Goal: Task Accomplishment & Management: Manage account settings

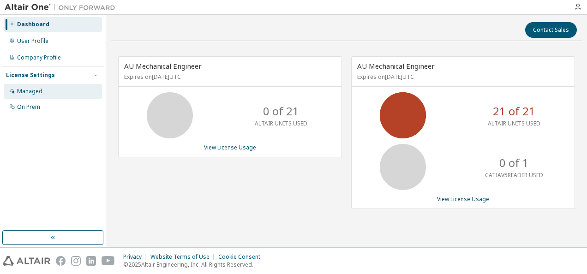
click at [52, 91] on div "Managed" at bounding box center [53, 91] width 98 height 15
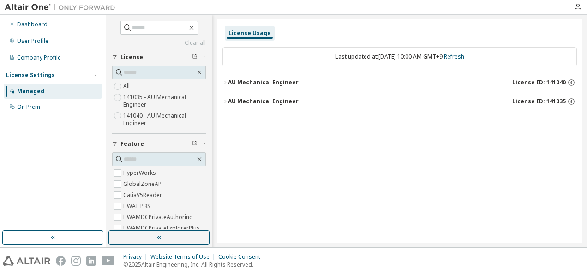
click at [290, 84] on div "AU Mechanical Engineer" at bounding box center [263, 82] width 71 height 7
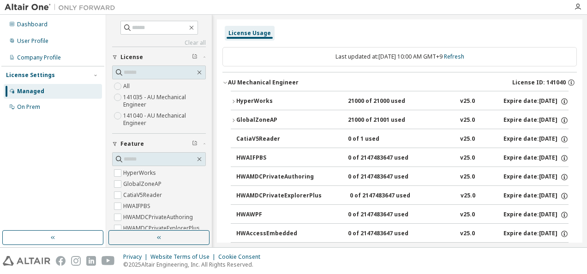
click at [284, 81] on div "AU Mechanical Engineer" at bounding box center [263, 82] width 71 height 7
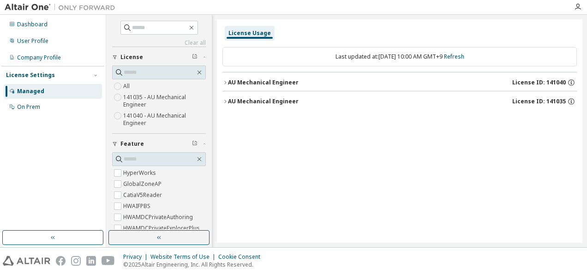
click at [284, 81] on div "AU Mechanical Engineer" at bounding box center [263, 82] width 71 height 7
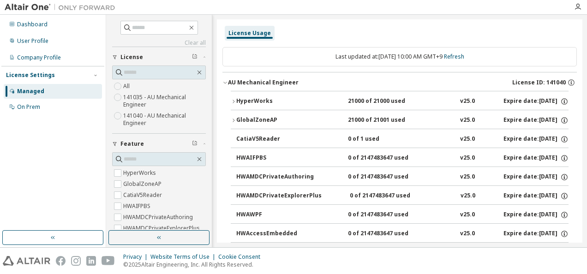
click at [284, 81] on div "AU Mechanical Engineer" at bounding box center [263, 82] width 71 height 7
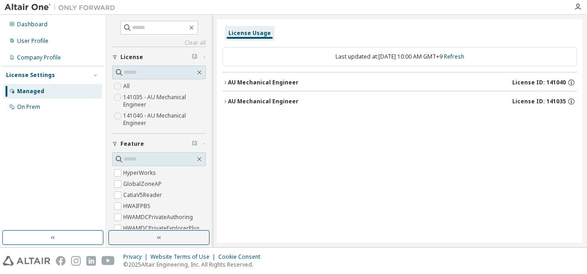
click at [274, 104] on div "AU Mechanical Engineer" at bounding box center [263, 101] width 71 height 7
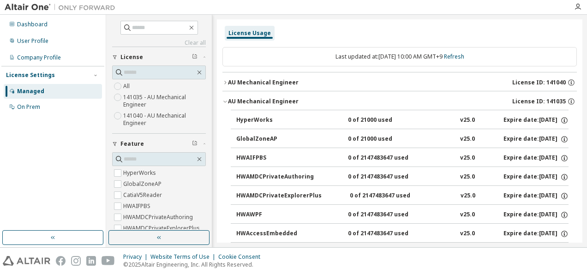
click at [274, 104] on div "AU Mechanical Engineer" at bounding box center [263, 101] width 71 height 7
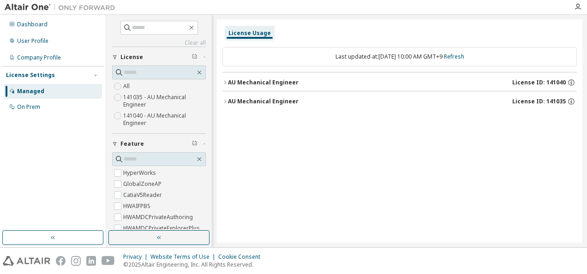
click at [376, 82] on div "AU Mechanical Engineer License ID: 141040" at bounding box center [402, 82] width 349 height 8
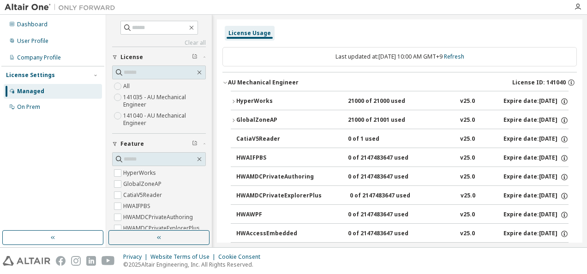
click at [364, 83] on div "AU Mechanical Engineer License ID: 141040" at bounding box center [402, 82] width 349 height 8
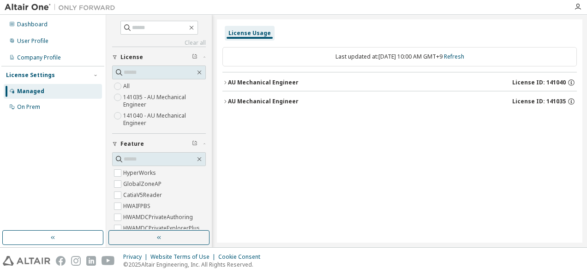
click at [328, 103] on div "AU Mechanical Engineer License ID: 141035" at bounding box center [402, 101] width 349 height 8
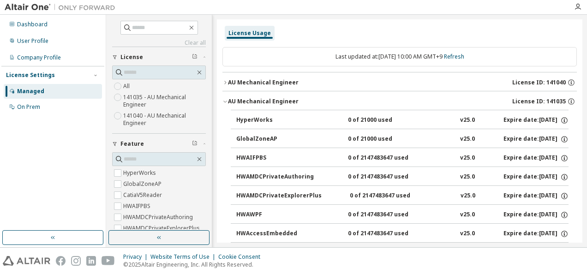
click at [328, 103] on div "AU Mechanical Engineer License ID: 141035" at bounding box center [402, 101] width 349 height 8
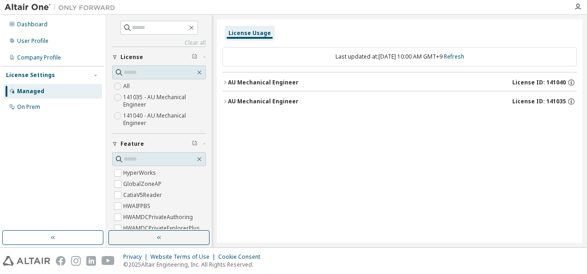
click at [328, 85] on div "AU Mechanical Engineer License ID: 141040" at bounding box center [402, 82] width 349 height 8
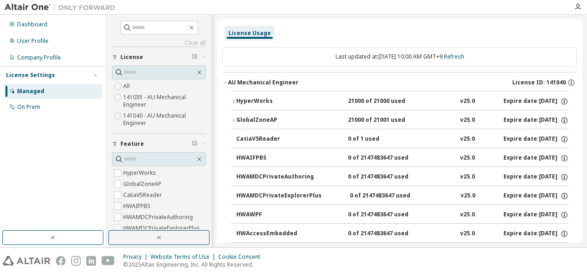
click at [328, 85] on div "AU Mechanical Engineer License ID: 141040" at bounding box center [402, 82] width 349 height 8
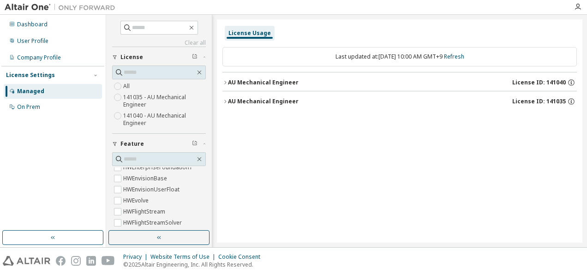
scroll to position [830, 0]
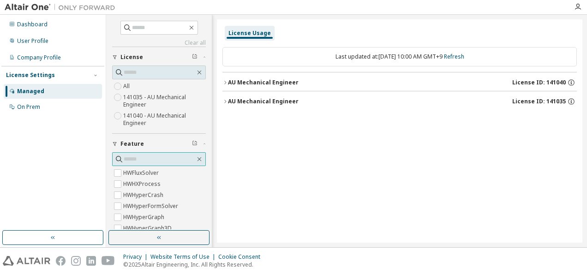
click at [157, 161] on input "text" at bounding box center [159, 159] width 71 height 9
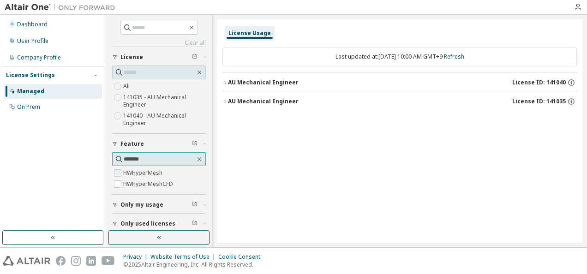
type input "*******"
click at [127, 170] on label "HWHyperMesh" at bounding box center [143, 172] width 41 height 11
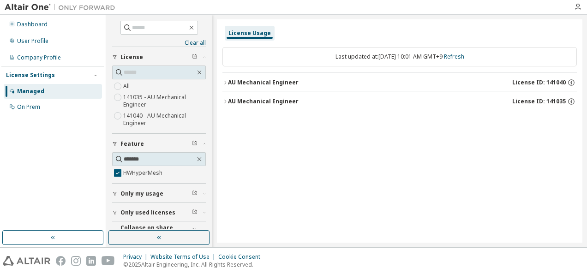
click at [227, 81] on icon "button" at bounding box center [225, 83] width 6 height 6
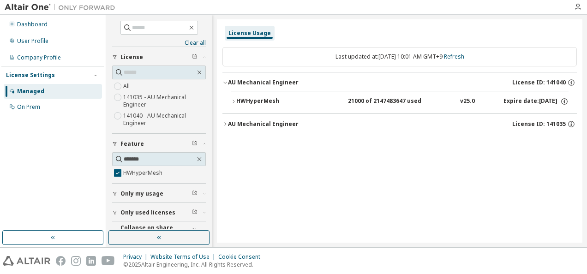
click at [279, 126] on div "AU Mechanical Engineer" at bounding box center [263, 123] width 71 height 7
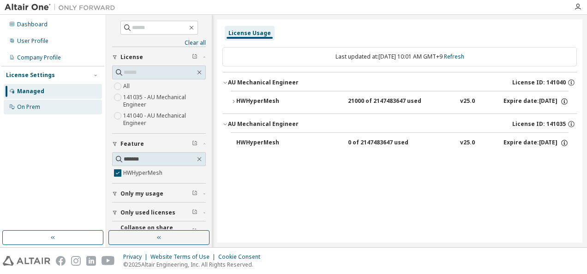
click at [51, 109] on div "On Prem" at bounding box center [53, 107] width 98 height 15
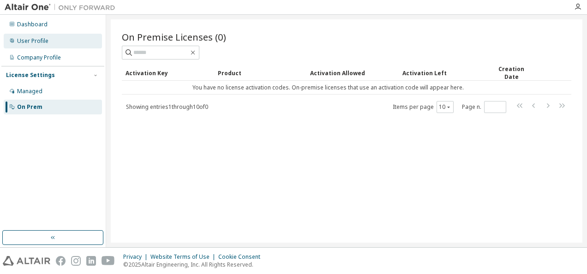
click at [45, 43] on div "User Profile" at bounding box center [32, 40] width 31 height 7
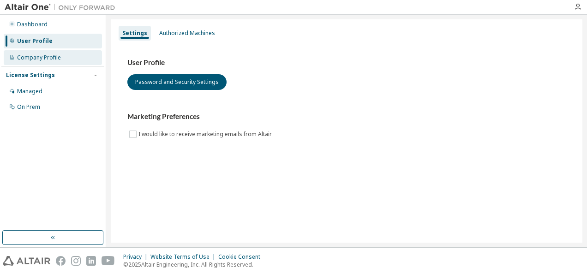
click at [48, 56] on div "Company Profile" at bounding box center [39, 57] width 44 height 7
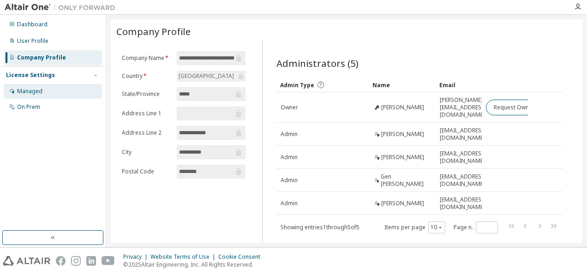
click at [32, 93] on div "Managed" at bounding box center [29, 91] width 25 height 7
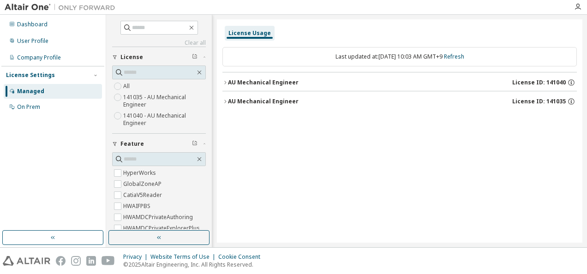
click at [307, 78] on div "AU Mechanical Engineer License ID: 141040" at bounding box center [402, 82] width 349 height 8
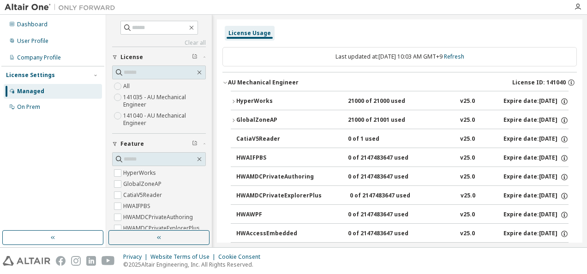
click at [311, 80] on div "AU Mechanical Engineer License ID: 141040" at bounding box center [402, 82] width 349 height 8
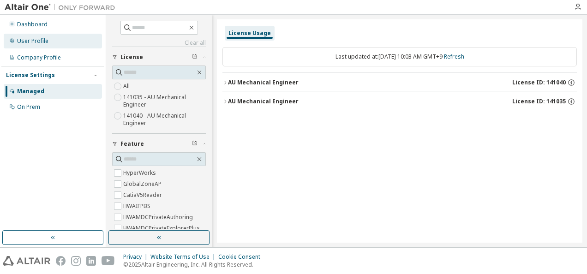
click at [55, 45] on div "User Profile" at bounding box center [53, 41] width 98 height 15
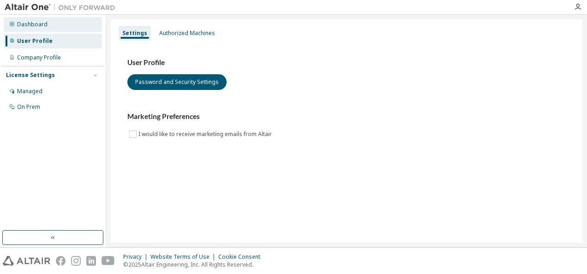
click at [57, 23] on div "Dashboard" at bounding box center [53, 24] width 98 height 15
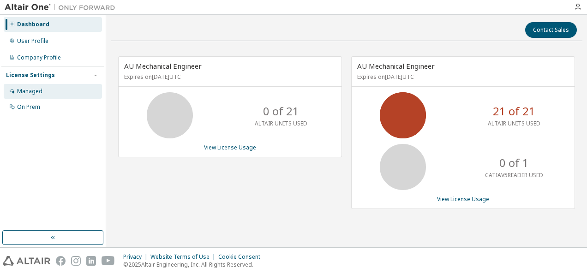
click at [45, 91] on div "Managed" at bounding box center [53, 91] width 98 height 15
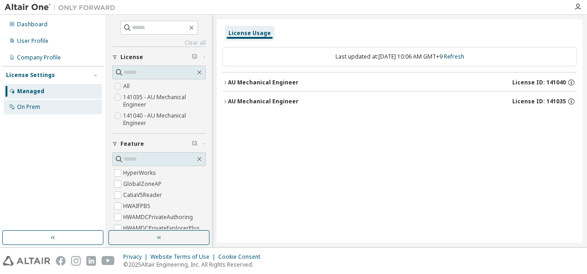
click at [61, 112] on div "On Prem" at bounding box center [53, 107] width 98 height 15
